Goal: Task Accomplishment & Management: Use online tool/utility

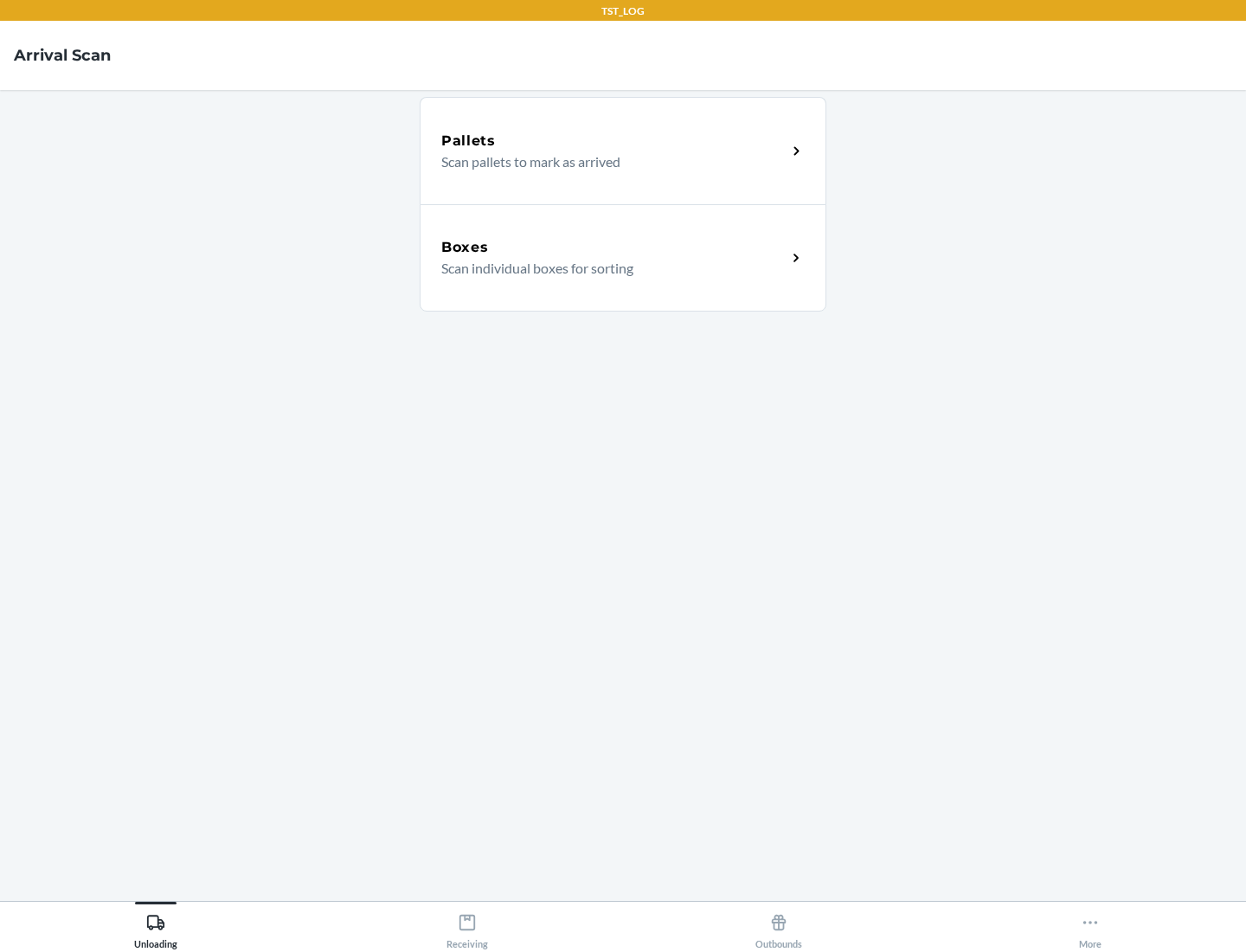
click at [613, 248] on div "Boxes" at bounding box center [614, 248] width 346 height 21
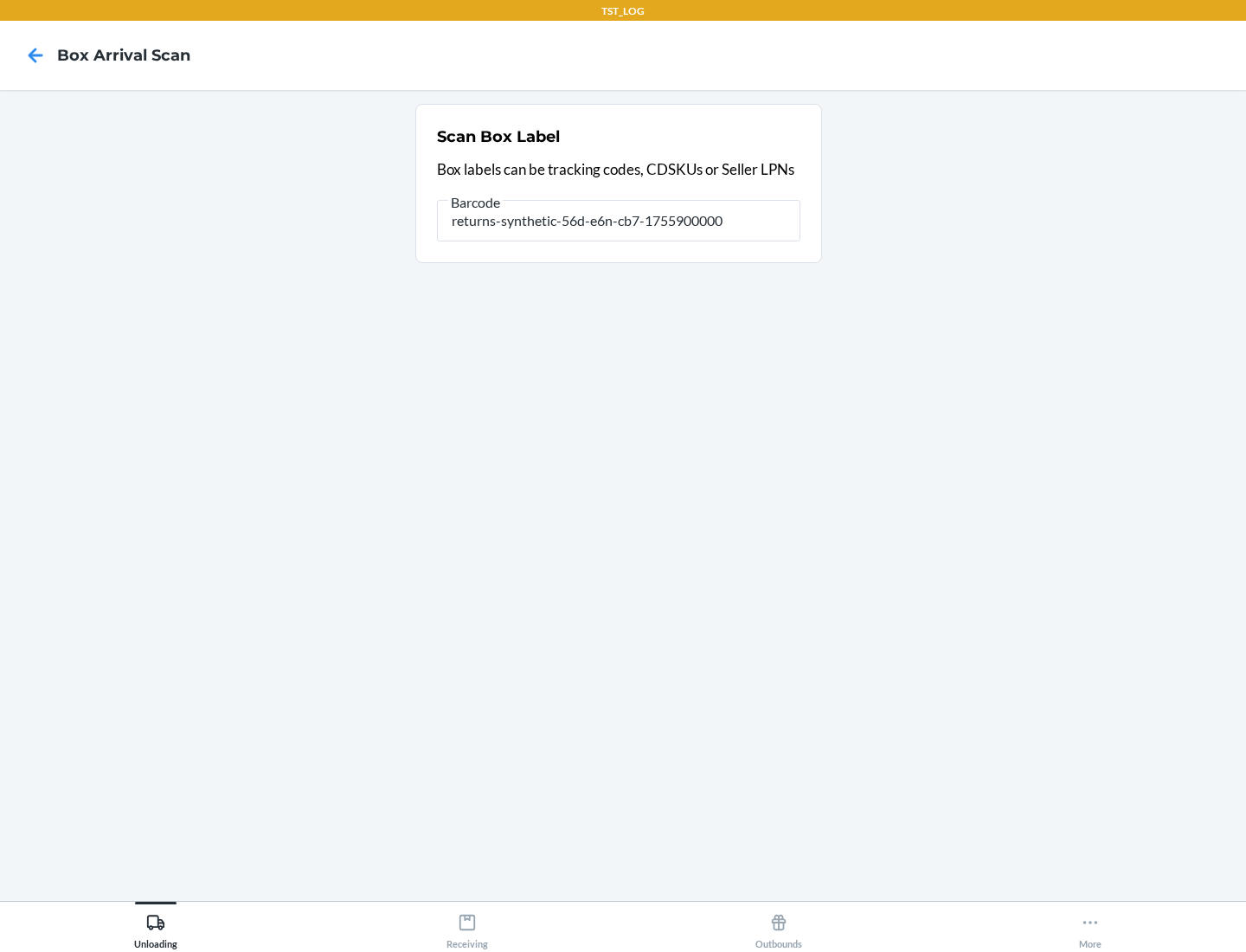
type input "returns-synthetic-56d-e6n-cb7-1755900000"
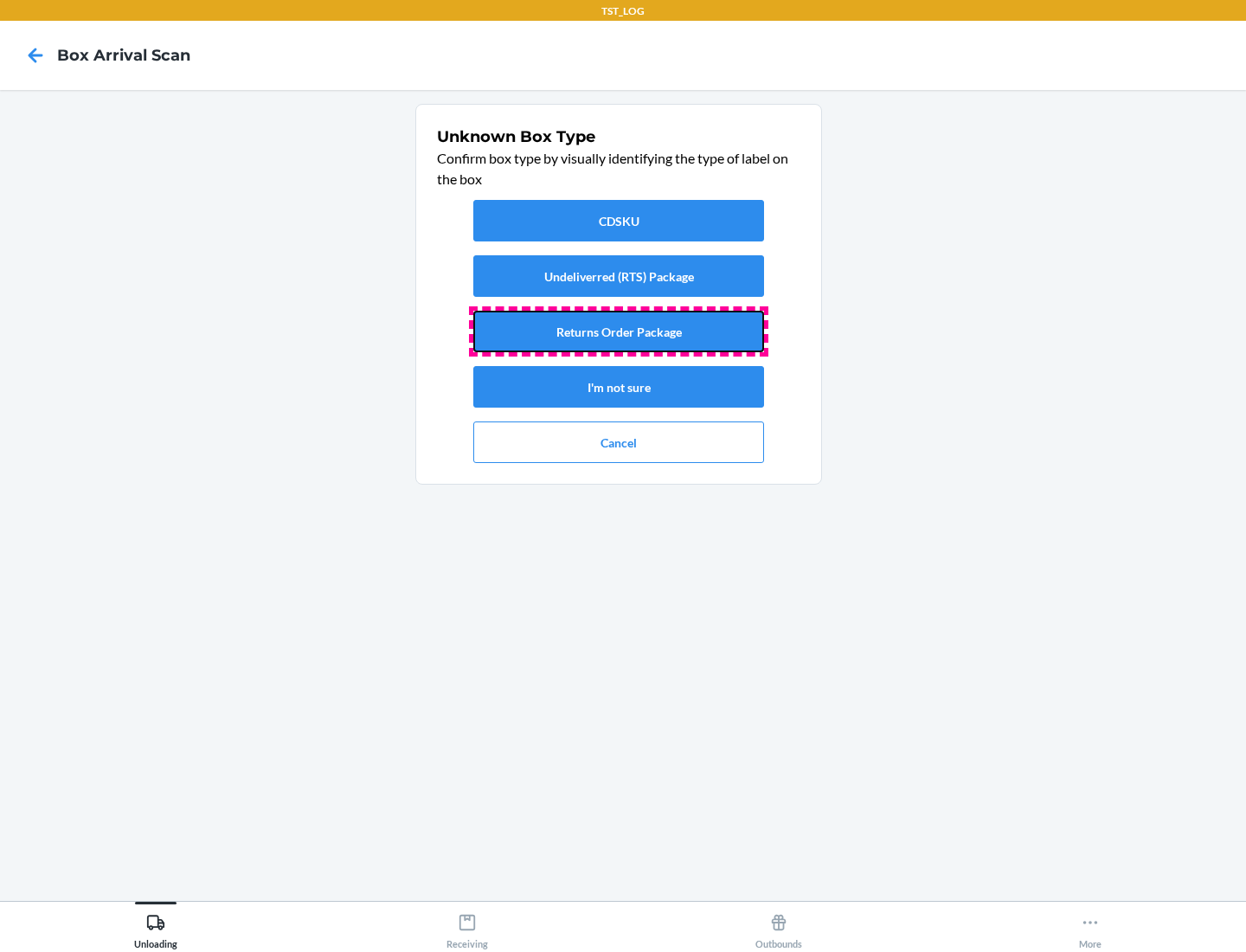
click at [619, 331] on button "Returns Order Package" at bounding box center [618, 331] width 291 height 41
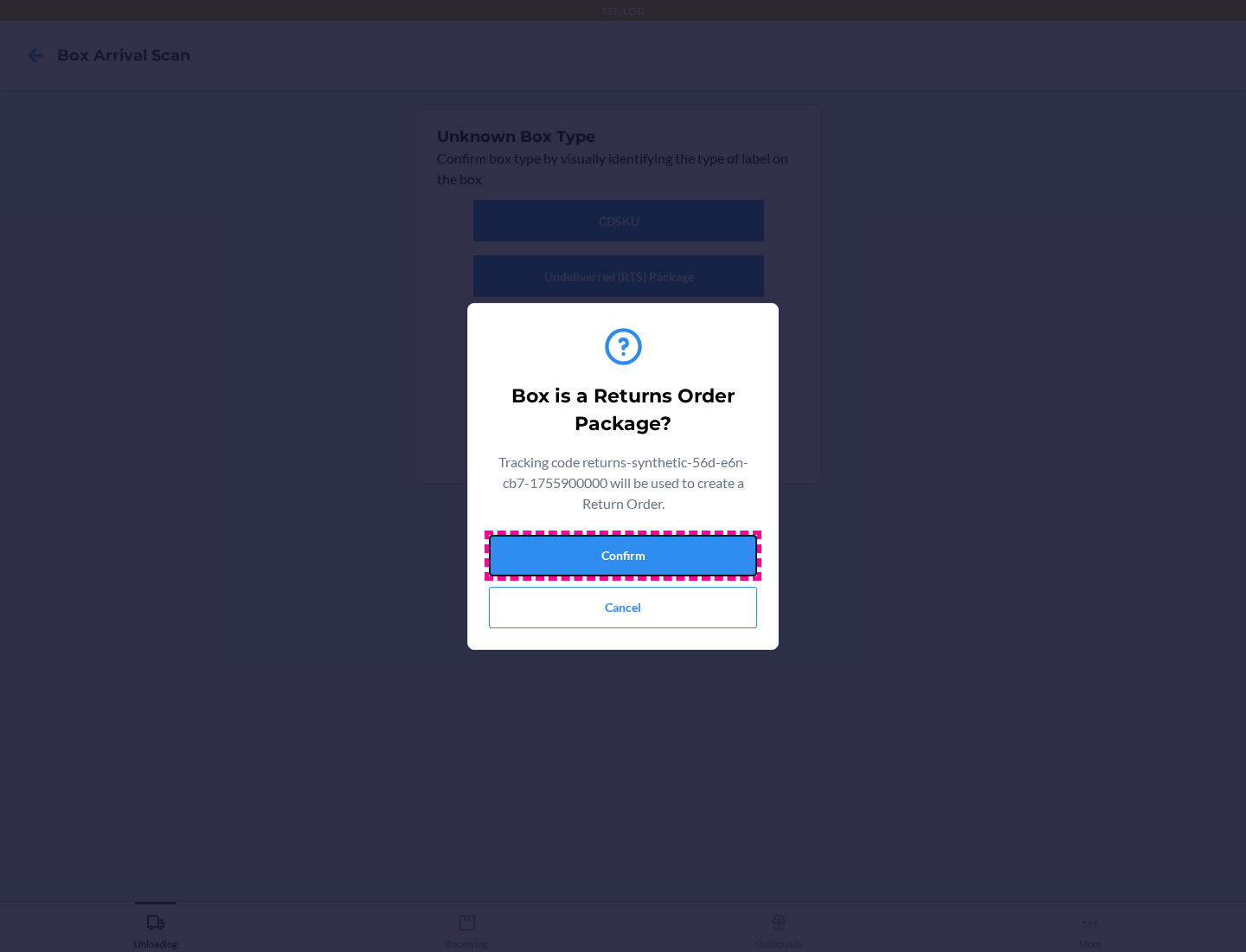
click at [623, 555] on button "Confirm" at bounding box center [622, 555] width 268 height 41
